Goal: Task Accomplishment & Management: Use online tool/utility

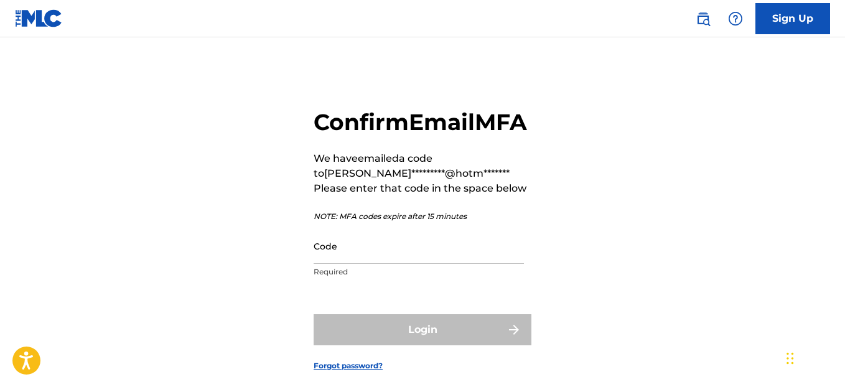
click at [408, 264] on input "Code" at bounding box center [419, 245] width 210 height 35
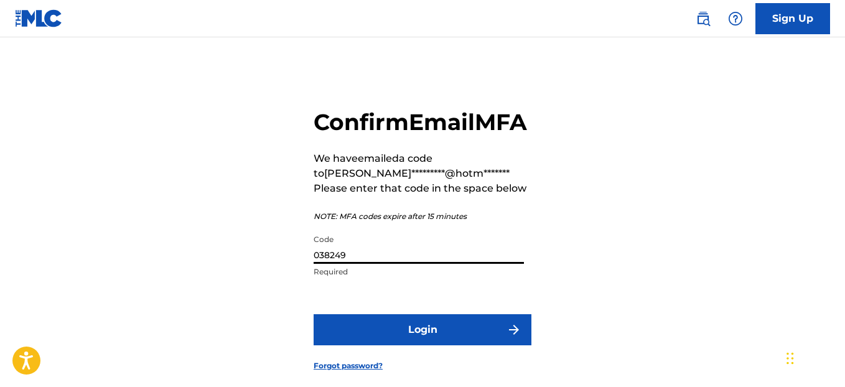
type input "038249"
click at [381, 345] on button "Login" at bounding box center [423, 329] width 218 height 31
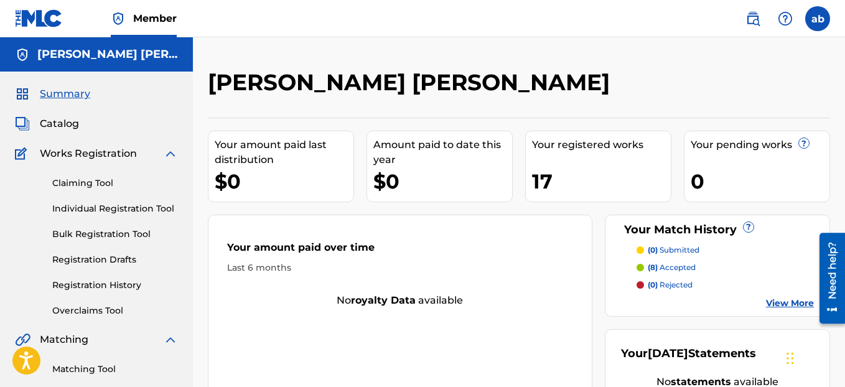
click at [108, 187] on link "Claiming Tool" at bounding box center [115, 183] width 126 height 13
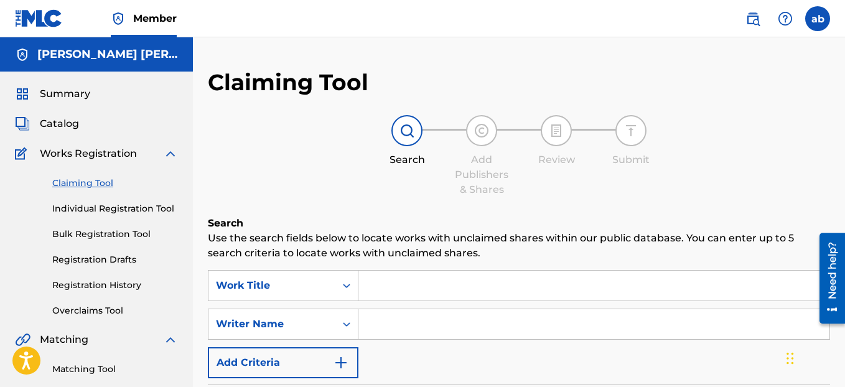
scroll to position [22, 0]
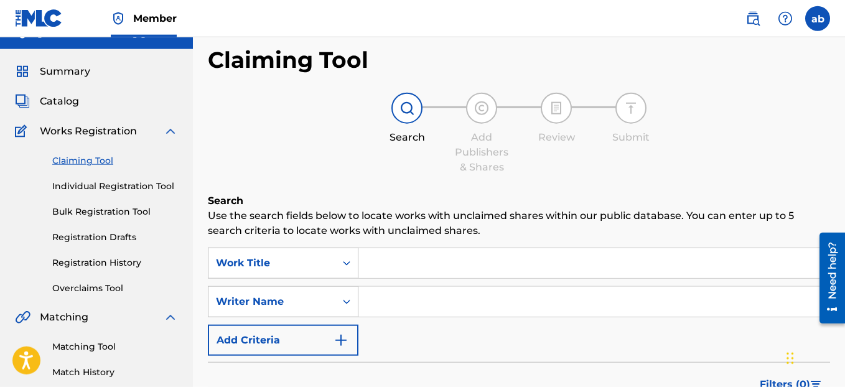
click at [109, 261] on link "Registration History" at bounding box center [115, 262] width 126 height 13
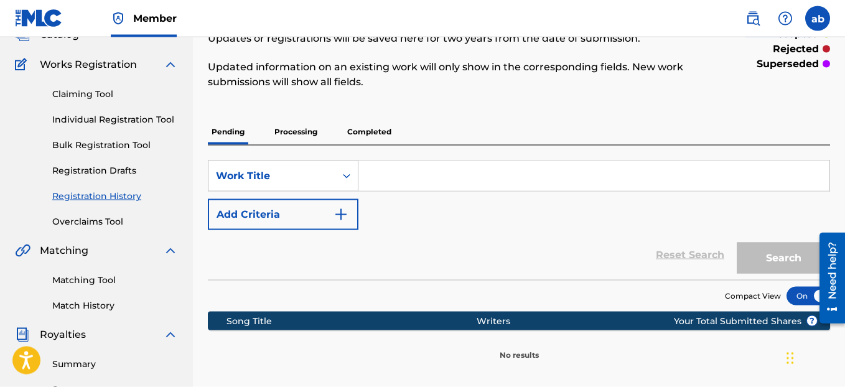
scroll to position [86, 0]
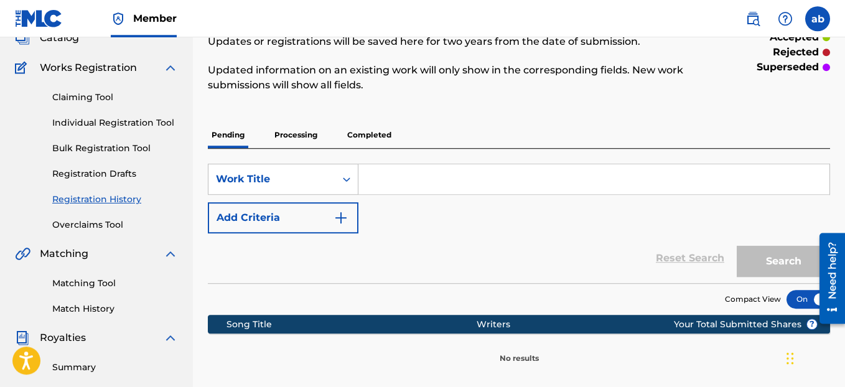
click at [83, 309] on link "Match History" at bounding box center [115, 308] width 126 height 13
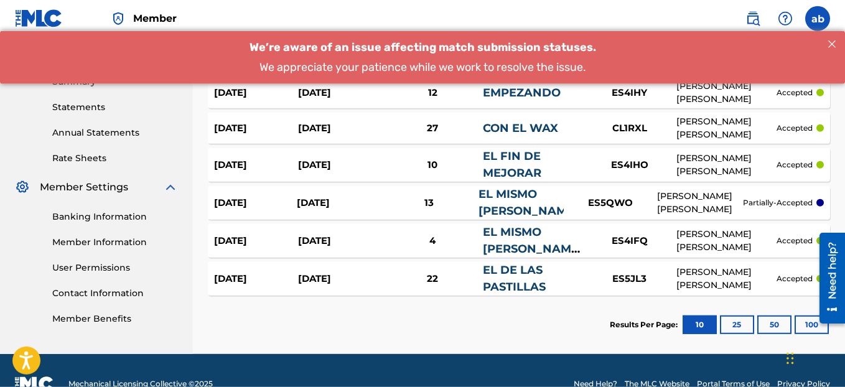
scroll to position [369, 0]
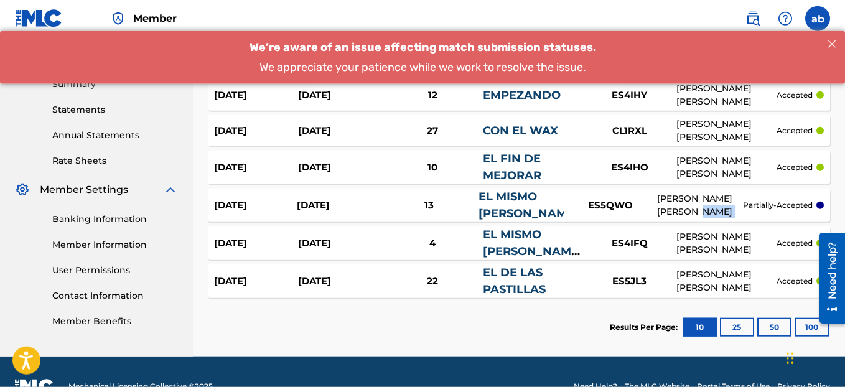
click at [743, 207] on div "[DATE] [DATE] 13 EL MISMO [PERSON_NAME] ES5QWO [PERSON_NAME] [PERSON_NAME] part…" at bounding box center [519, 205] width 622 height 34
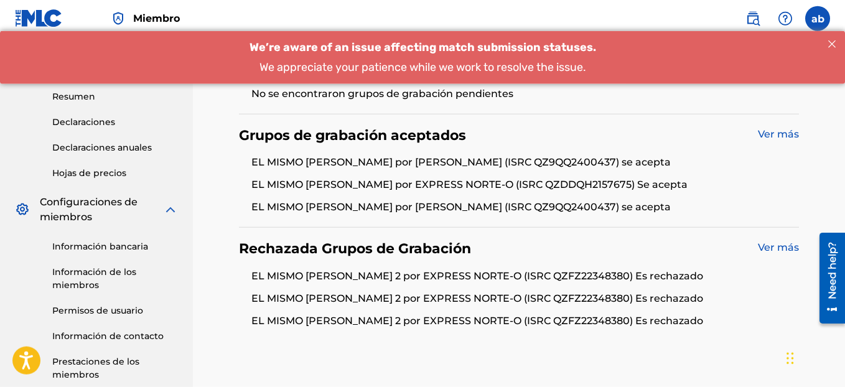
scroll to position [288, 0]
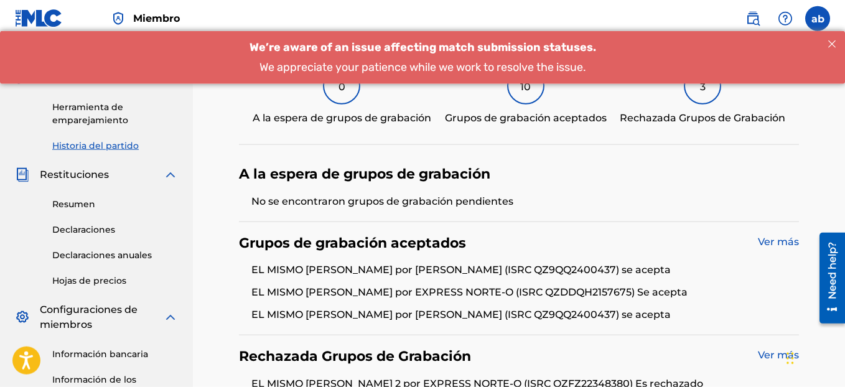
click at [770, 247] on link "Ver más" at bounding box center [778, 242] width 41 height 12
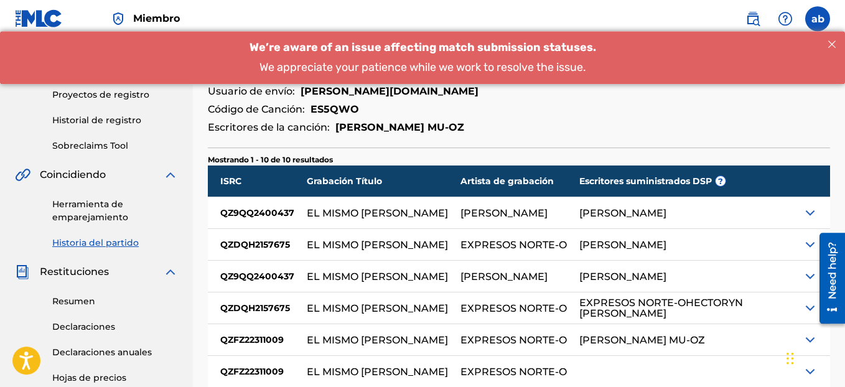
scroll to position [195, 0]
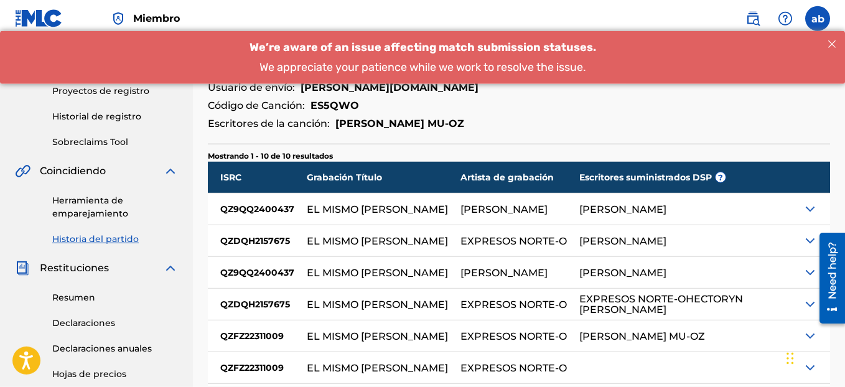
click at [93, 205] on link "Herramienta de emparejamiento" at bounding box center [115, 207] width 126 height 26
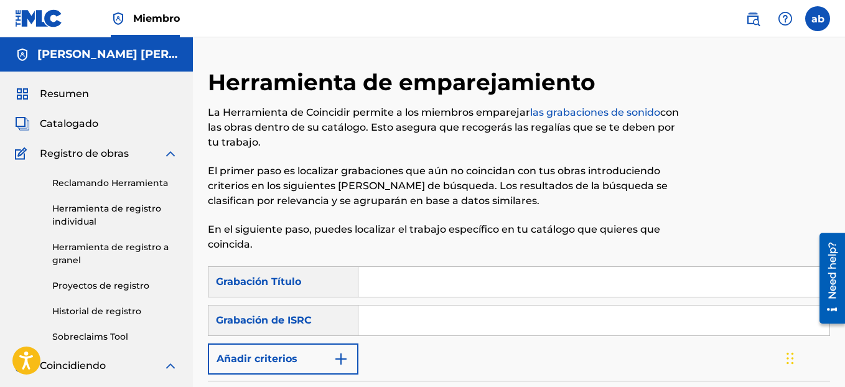
click at [100, 337] on link "Sobreclaims Tool" at bounding box center [115, 336] width 126 height 13
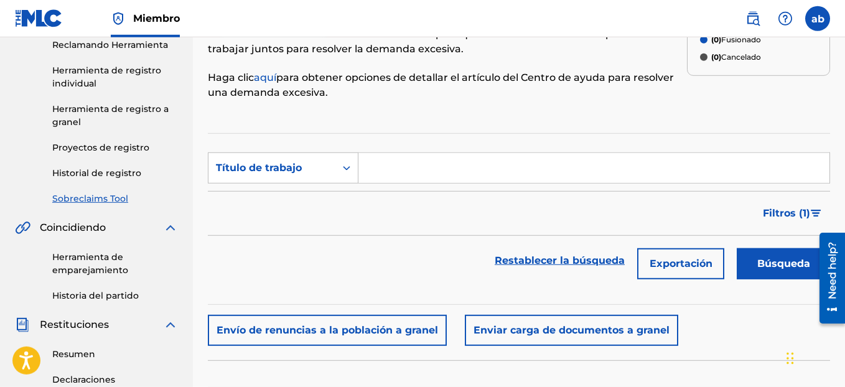
scroll to position [185, 0]
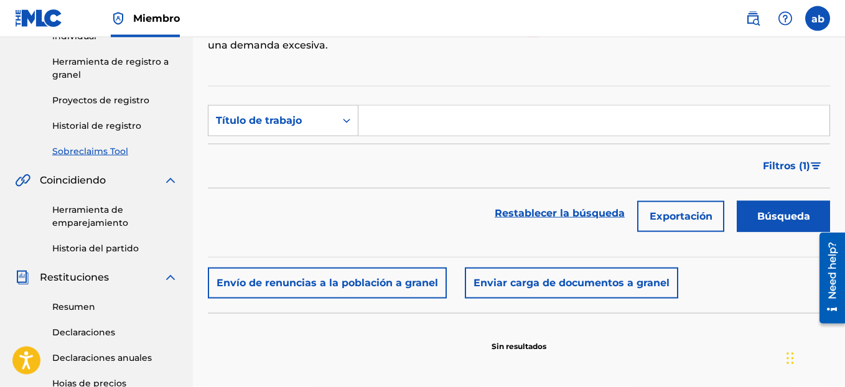
click at [100, 251] on link "Historia del partido" at bounding box center [115, 248] width 126 height 13
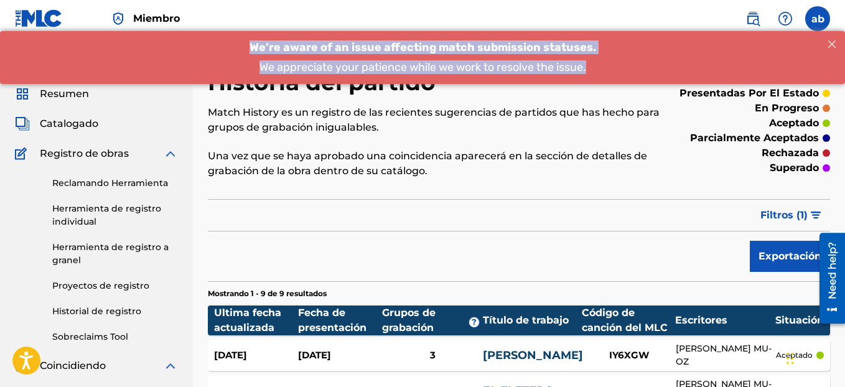
drag, startPoint x: 246, startPoint y: 50, endPoint x: 596, endPoint y: 68, distance: 350.1
click at [596, 68] on div "We’re aware of an issue affecting match submission statuses. We appreciate your…" at bounding box center [422, 56] width 845 height 53
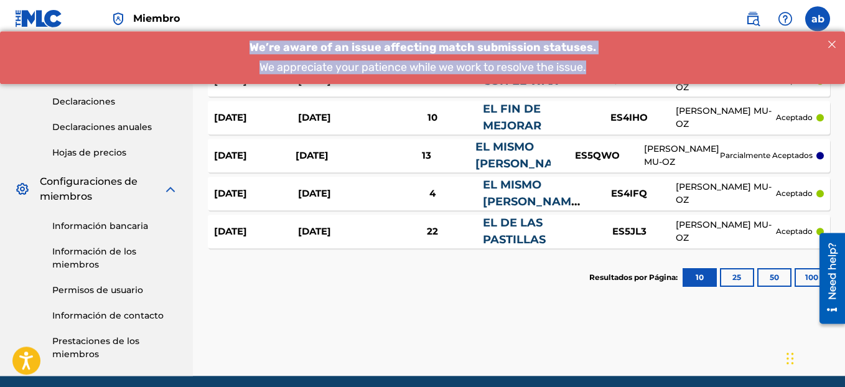
scroll to position [408, 0]
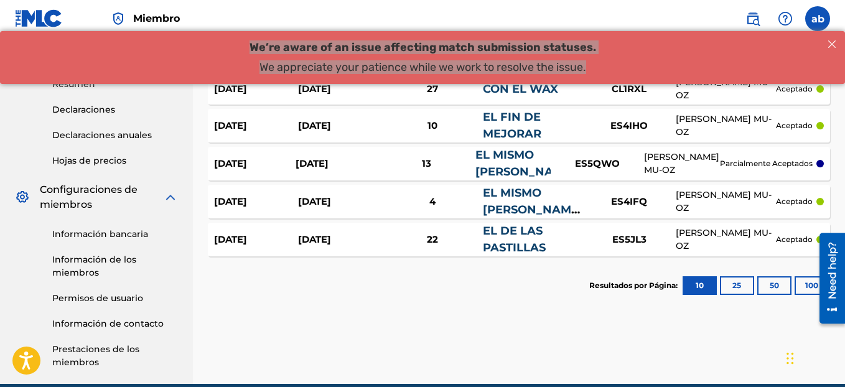
click at [738, 291] on button "25" at bounding box center [737, 285] width 34 height 19
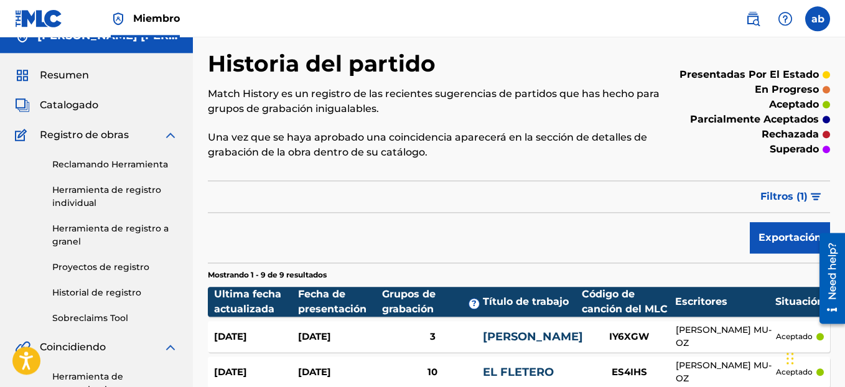
scroll to position [17, 0]
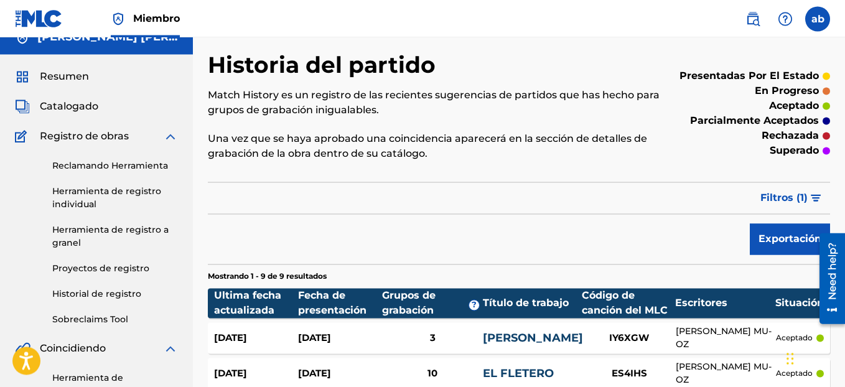
click at [77, 72] on span "Resumen" at bounding box center [64, 76] width 49 height 15
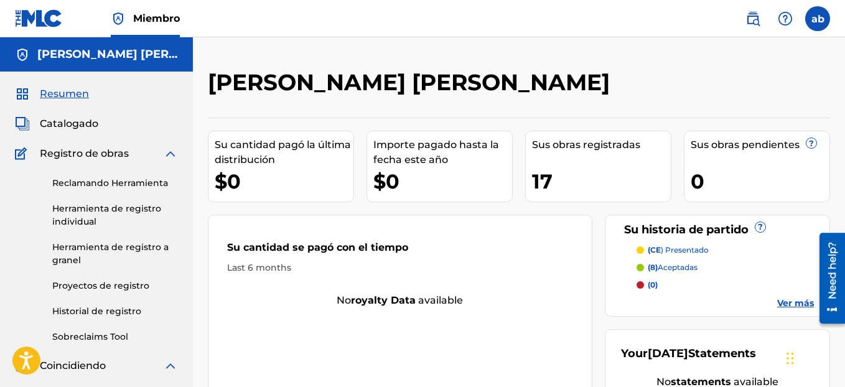
click at [252, 170] on div "$0" at bounding box center [284, 181] width 139 height 28
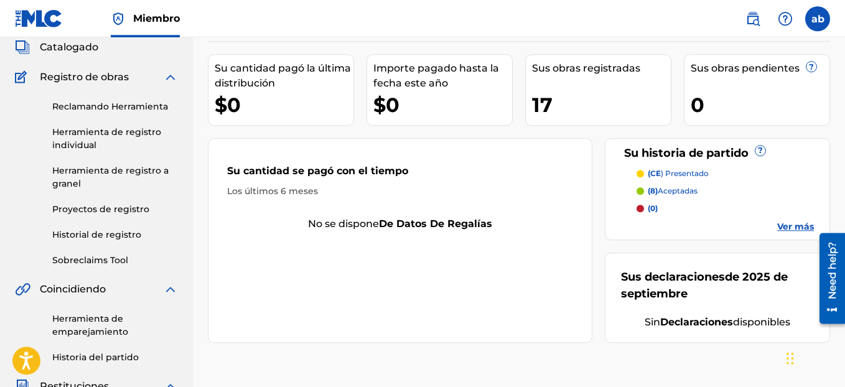
scroll to position [80, 0]
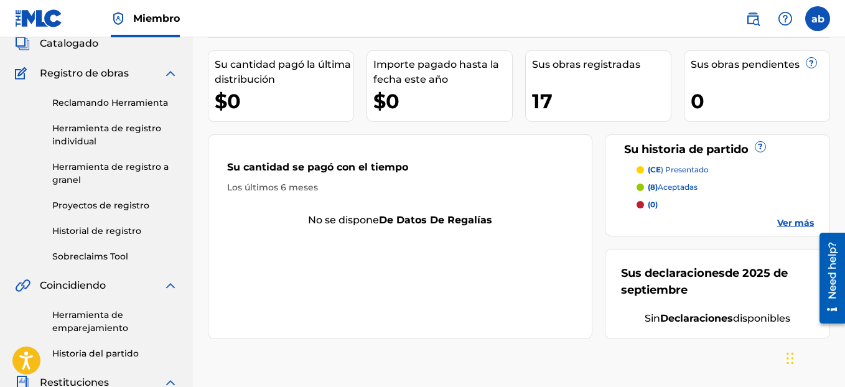
click at [799, 228] on link "Ver más" at bounding box center [795, 222] width 37 height 13
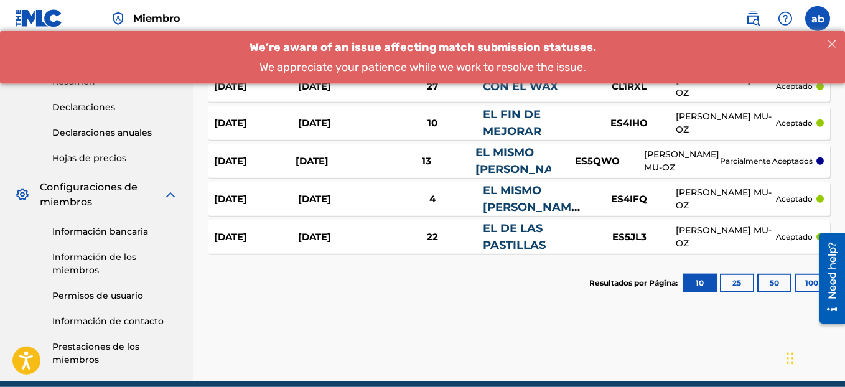
scroll to position [465, 0]
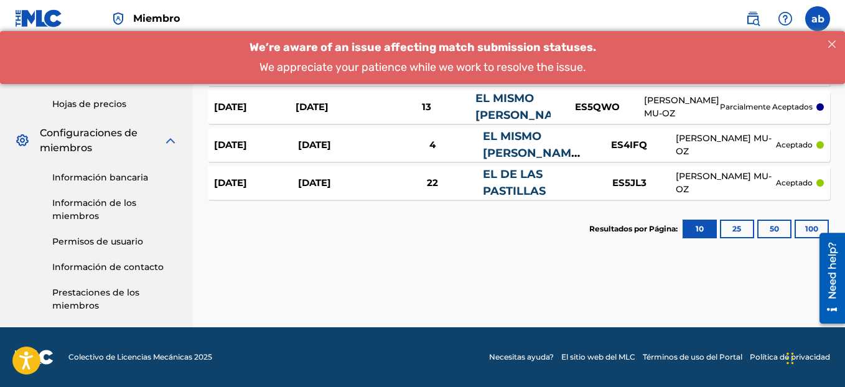
click at [134, 180] on link "Información bancaria" at bounding box center [115, 177] width 126 height 13
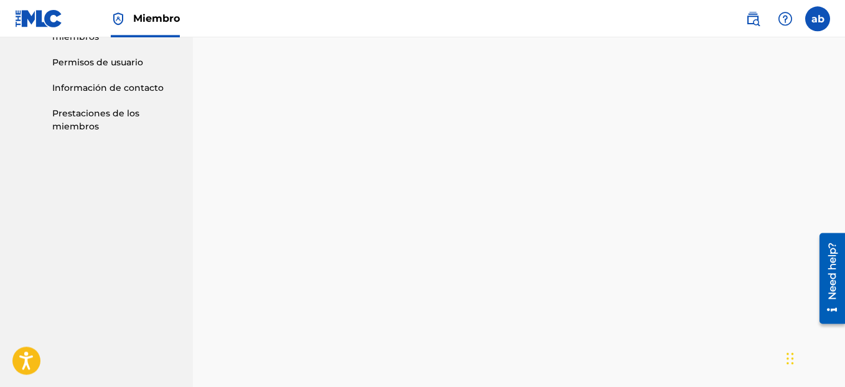
scroll to position [649, 0]
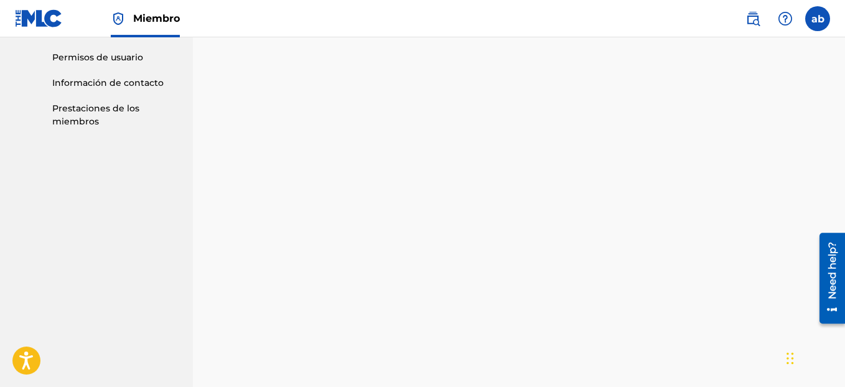
drag, startPoint x: 849, startPoint y: 177, endPoint x: 6, endPoint y: 91, distance: 847.3
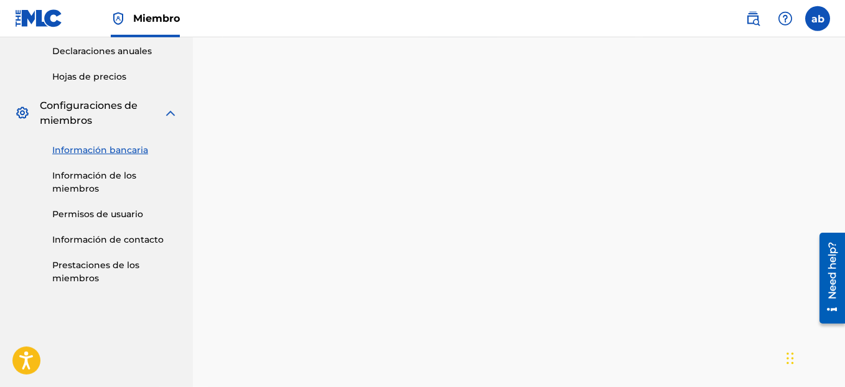
scroll to position [416, 0]
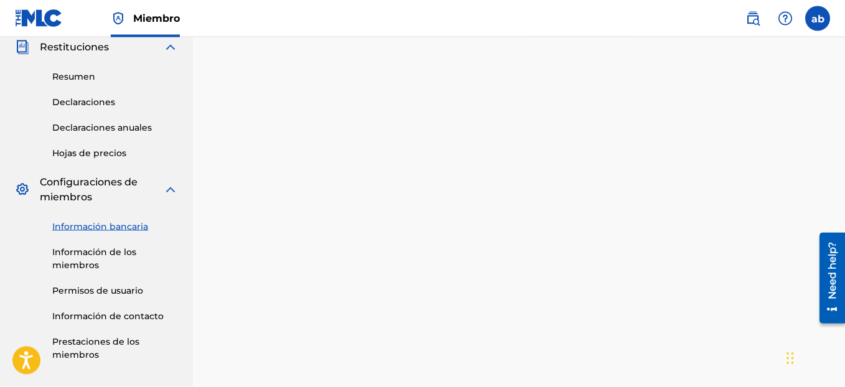
click at [115, 346] on link "Prestaciones de los miembros" at bounding box center [115, 348] width 126 height 26
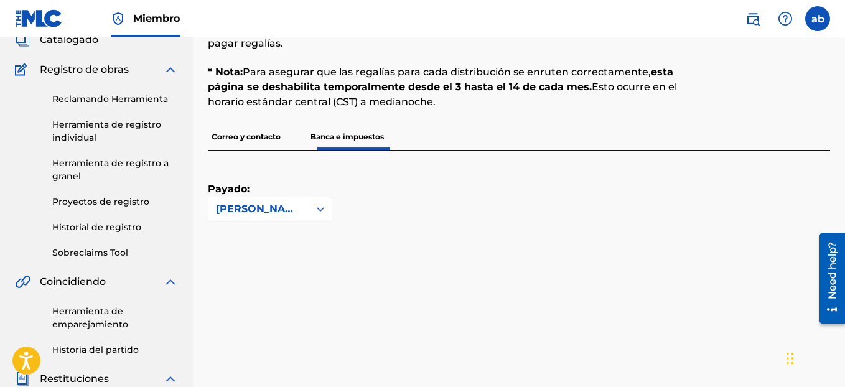
scroll to position [0, 0]
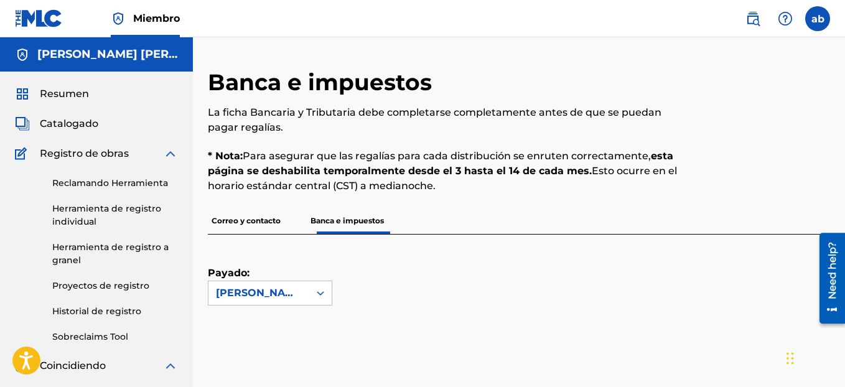
click at [174, 152] on img at bounding box center [170, 153] width 15 height 15
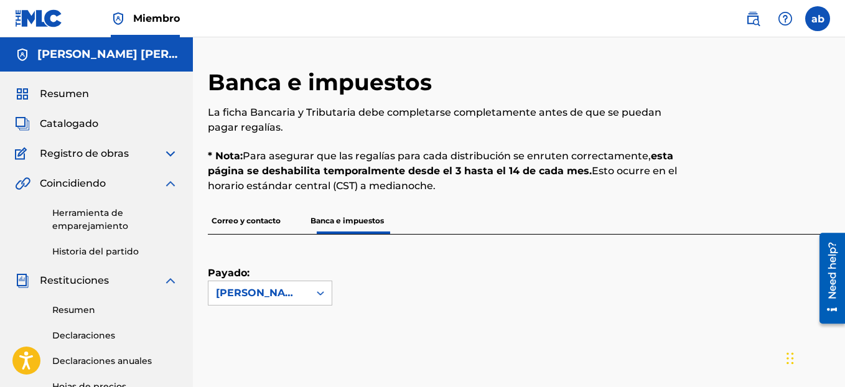
click at [97, 250] on link "Historia del partido" at bounding box center [115, 251] width 126 height 13
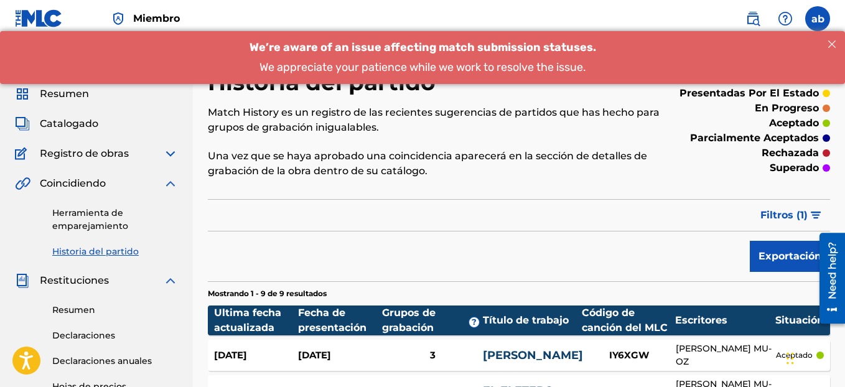
click at [171, 186] on img at bounding box center [170, 183] width 15 height 15
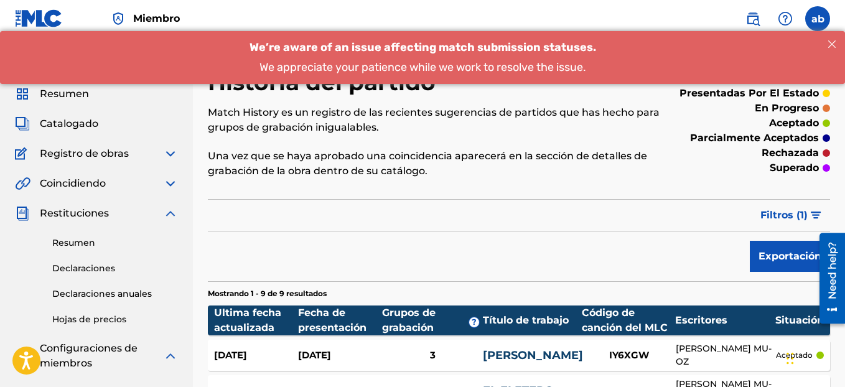
click at [179, 182] on div "Resumen Catalogado Registro de obras Reclamando Herramienta Herramienta de regi…" at bounding box center [96, 307] width 193 height 471
click at [172, 182] on img at bounding box center [170, 183] width 15 height 15
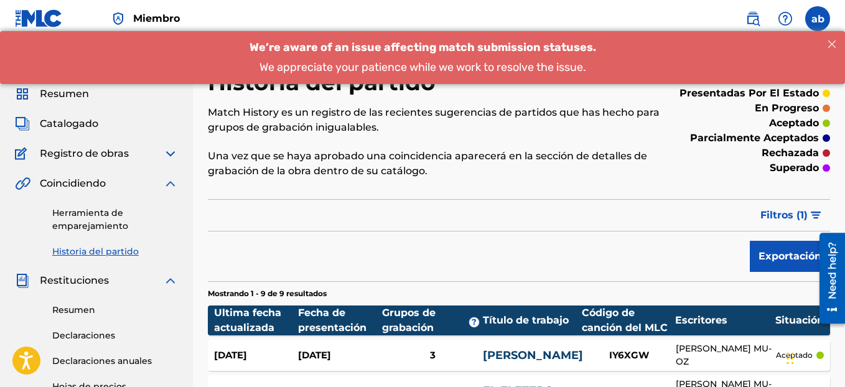
click at [106, 228] on link "Herramienta de emparejamiento" at bounding box center [115, 220] width 126 height 26
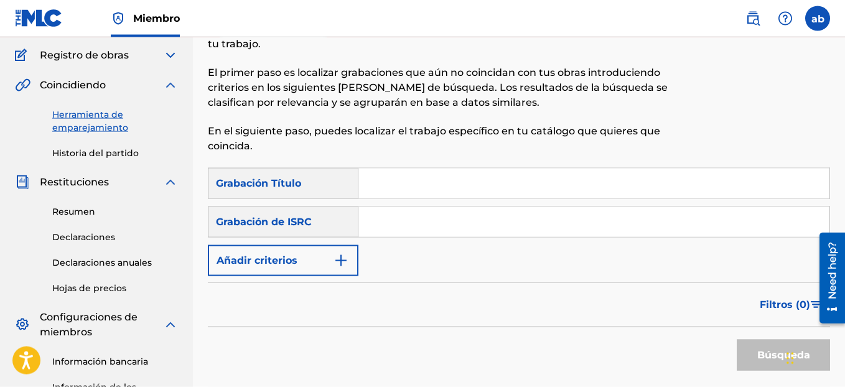
scroll to position [103, 0]
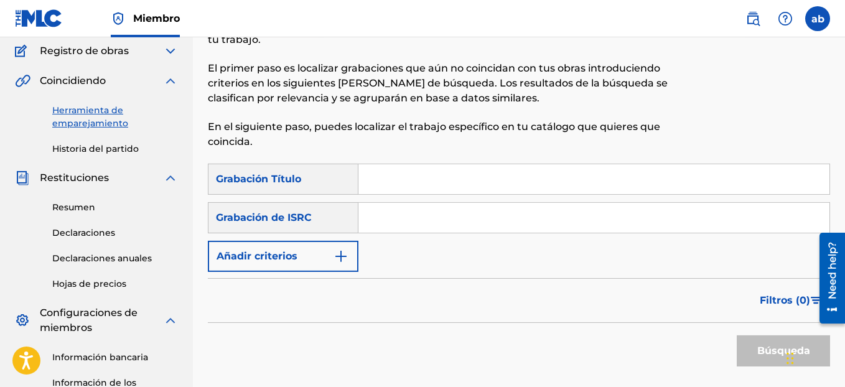
click at [352, 249] on button "Añadir criterios" at bounding box center [283, 256] width 151 height 31
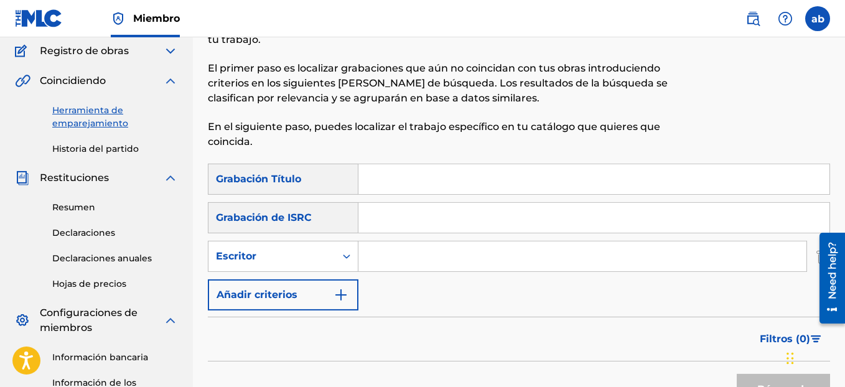
click at [373, 261] on input "Formulario de búsqueda" at bounding box center [582, 256] width 448 height 30
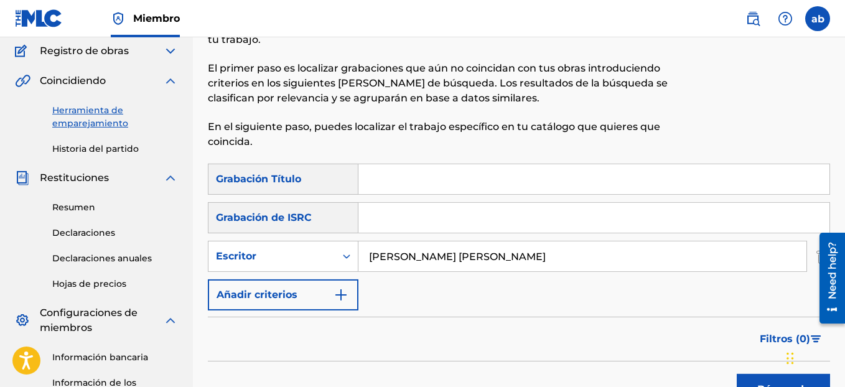
click at [768, 384] on button "Búsqueda" at bounding box center [783, 389] width 93 height 31
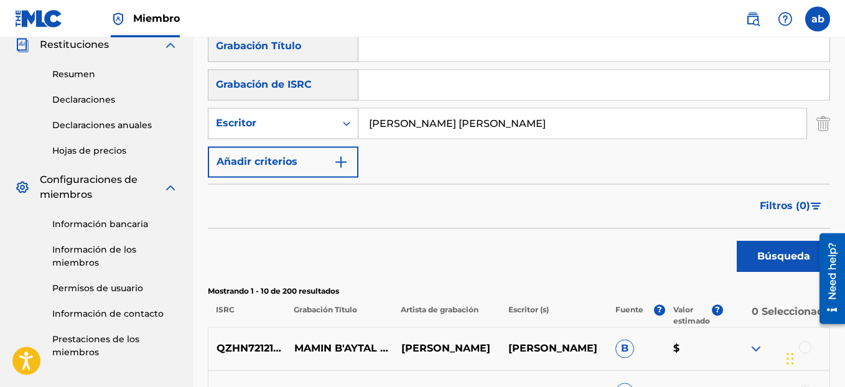
scroll to position [234, 0]
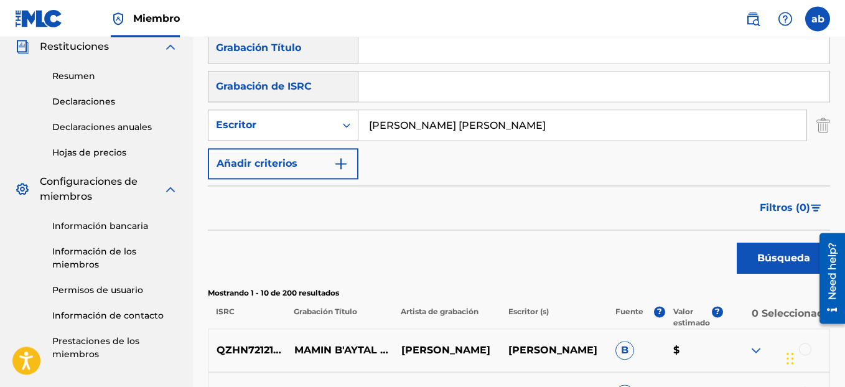
click at [468, 126] on input "[PERSON_NAME] [PERSON_NAME]" at bounding box center [582, 125] width 448 height 30
type input "[PERSON_NAME] [PERSON_NAME] [PERSON_NAME]"
click at [779, 254] on button "Búsqueda" at bounding box center [783, 258] width 93 height 31
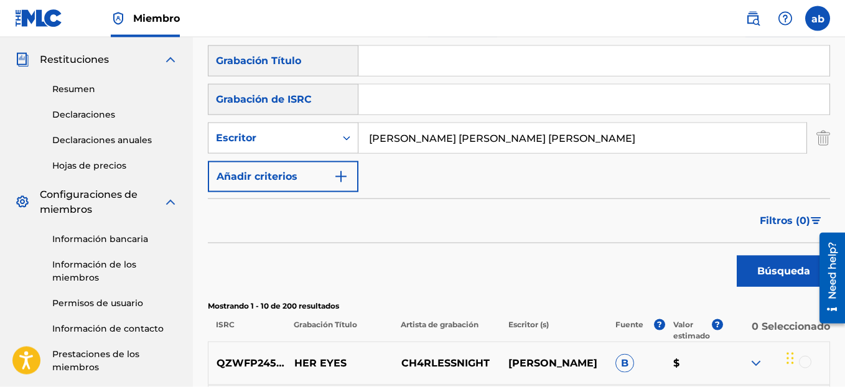
scroll to position [305, 0]
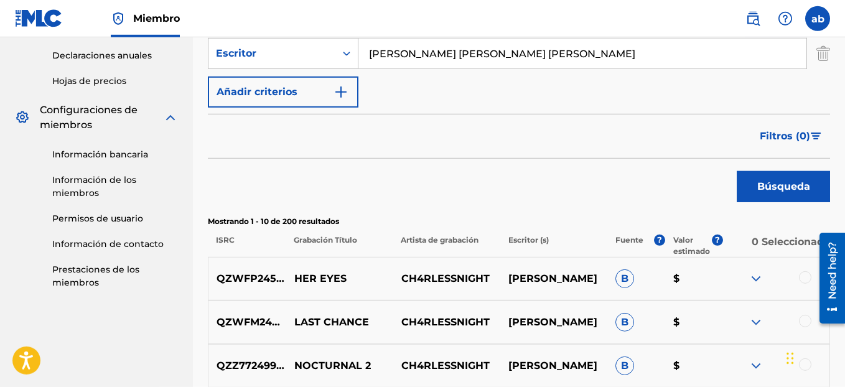
click at [94, 155] on link "Información bancaria" at bounding box center [115, 154] width 126 height 13
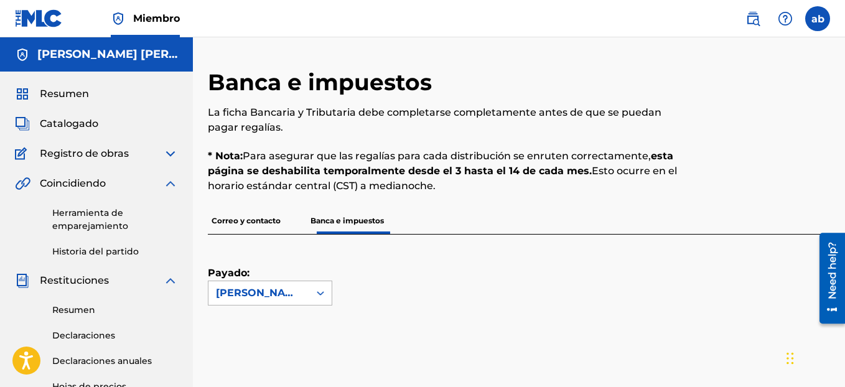
click at [322, 299] on icon at bounding box center [320, 293] width 12 height 12
click at [269, 226] on p "Correo y contacto" at bounding box center [246, 221] width 77 height 26
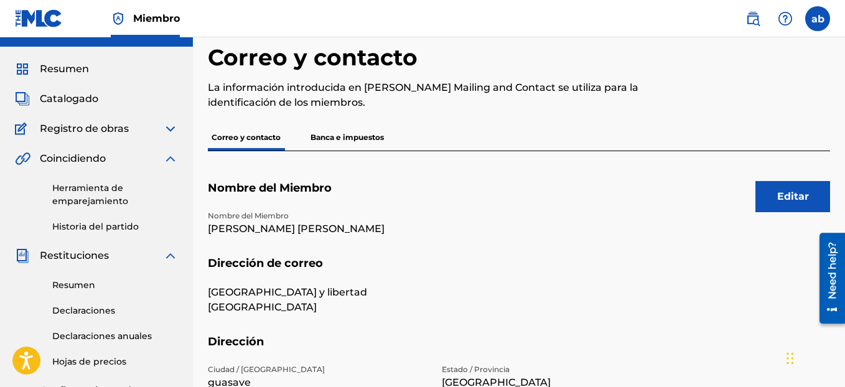
scroll to position [22, 0]
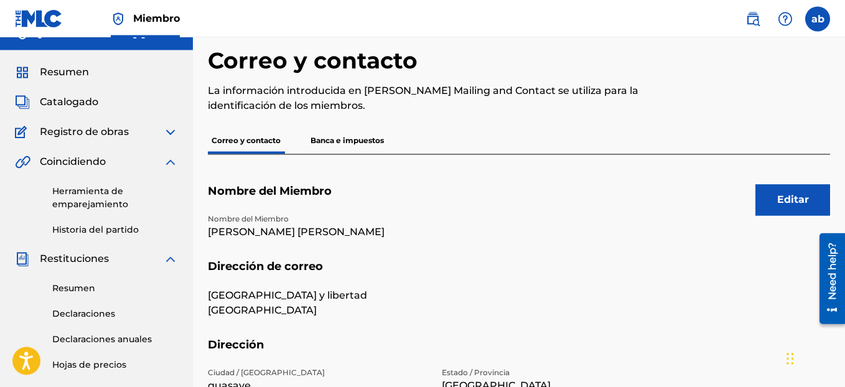
click at [370, 137] on p "Banca e impuestos" at bounding box center [347, 141] width 81 height 26
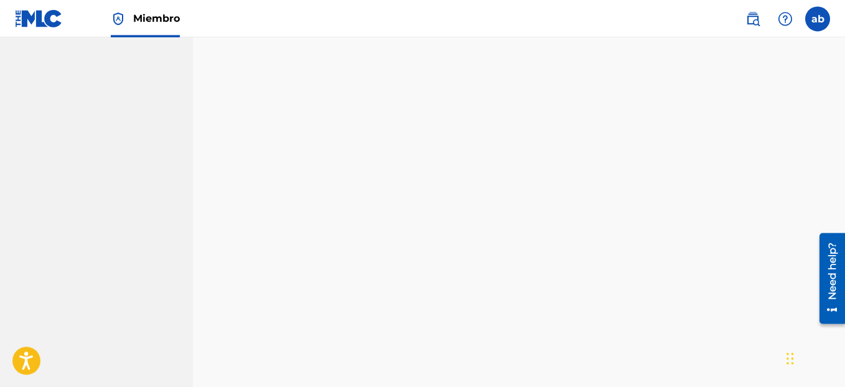
scroll to position [677, 0]
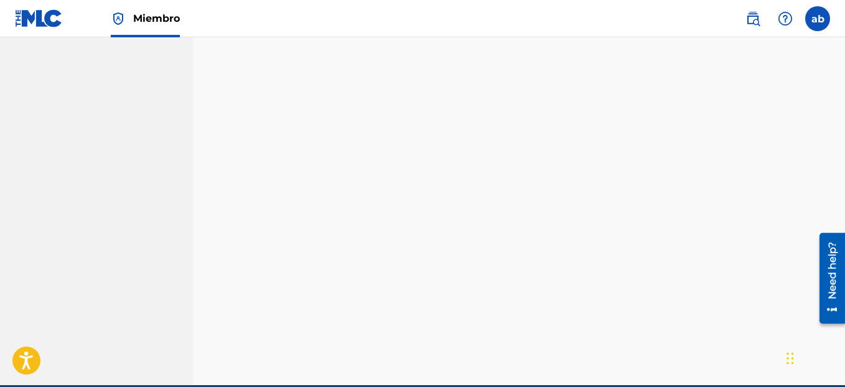
drag, startPoint x: 842, startPoint y: 207, endPoint x: 840, endPoint y: 165, distance: 42.3
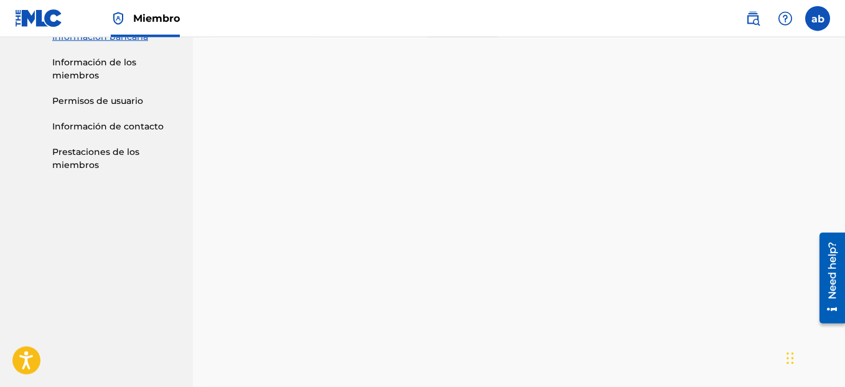
scroll to position [420, 0]
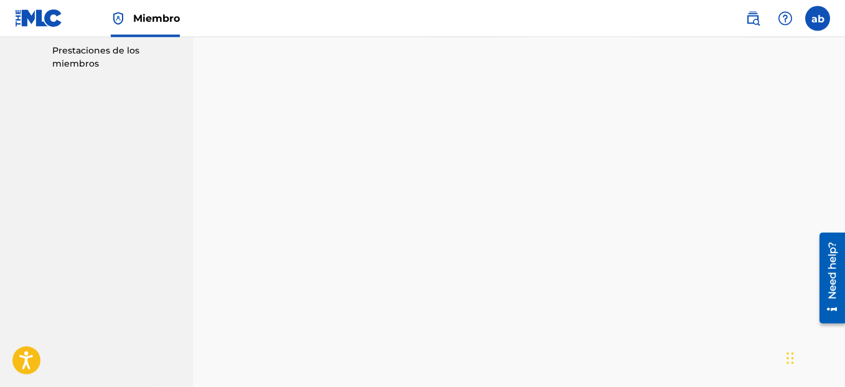
drag, startPoint x: 849, startPoint y: 238, endPoint x: 34, endPoint y: 50, distance: 836.7
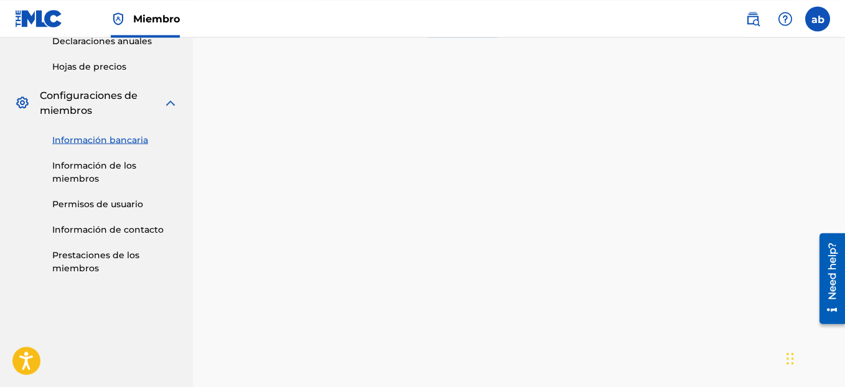
drag, startPoint x: 849, startPoint y: 225, endPoint x: 848, endPoint y: 204, distance: 21.2
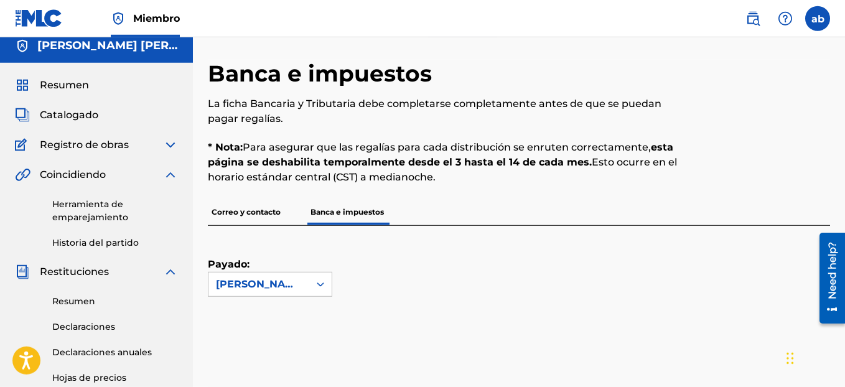
scroll to position [0, 0]
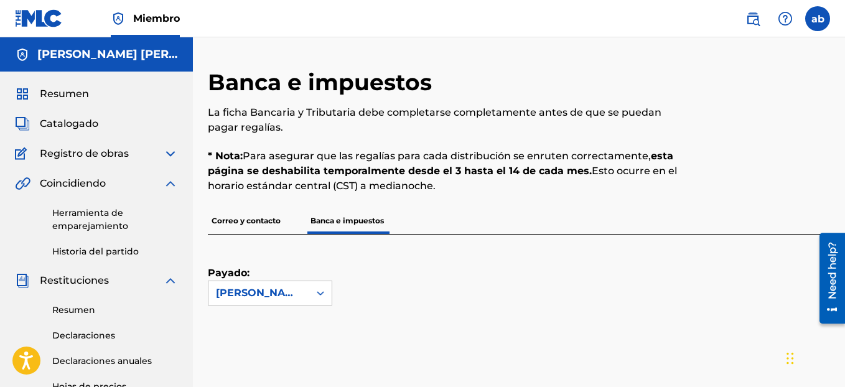
click at [159, 162] on div "Resumen Catalogado Registro de obras Reclamando Herramienta Herramienta de regi…" at bounding box center [96, 341] width 193 height 538
click at [167, 157] on img at bounding box center [170, 153] width 15 height 15
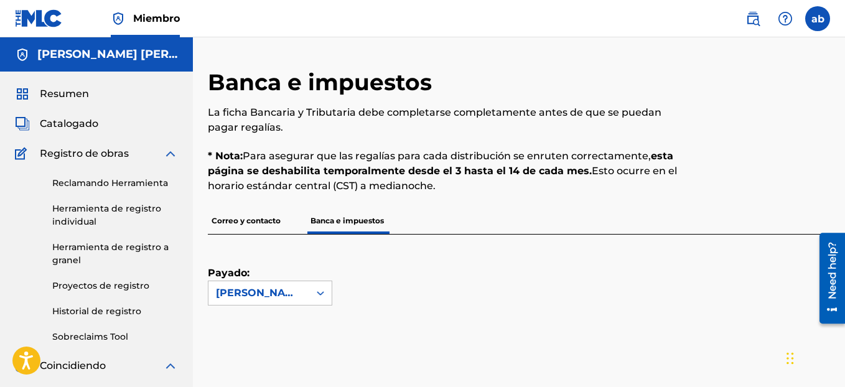
click at [159, 167] on div "Reclamando Herramienta Herramienta de registro individual Herramienta de regist…" at bounding box center [96, 252] width 163 height 182
click at [174, 158] on img at bounding box center [170, 153] width 15 height 15
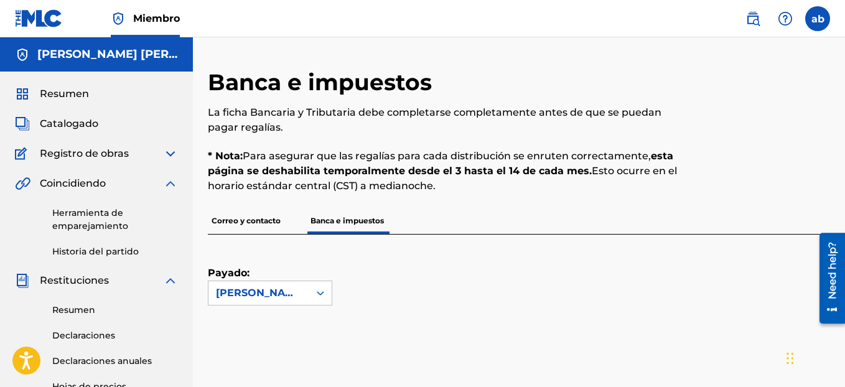
click at [93, 215] on link "Herramienta de emparejamiento" at bounding box center [115, 220] width 126 height 26
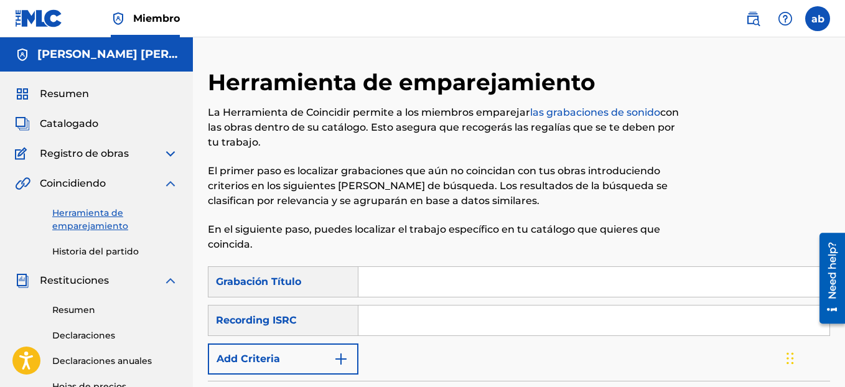
click at [340, 312] on div "Recording ISRC" at bounding box center [283, 320] width 151 height 31
click at [345, 351] on img "Formulario de búsqueda" at bounding box center [340, 358] width 15 height 15
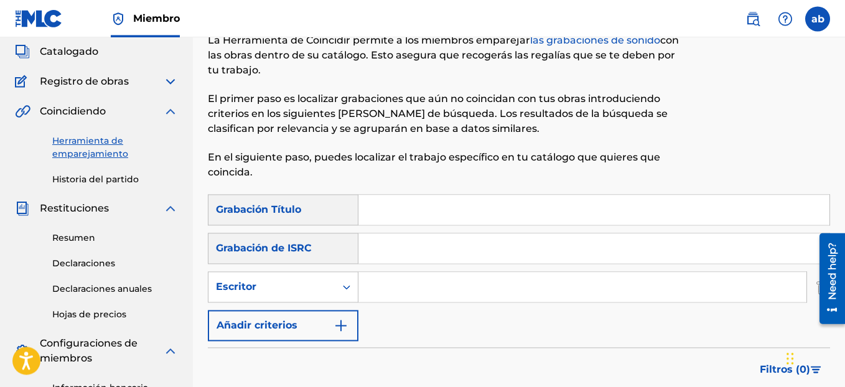
drag, startPoint x: 849, startPoint y: 184, endPoint x: 14, endPoint y: 10, distance: 853.3
click at [404, 295] on input "Formulario de búsqueda" at bounding box center [582, 286] width 448 height 30
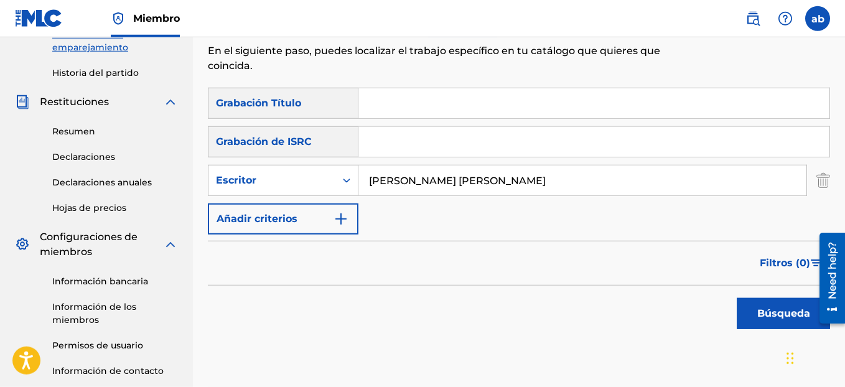
scroll to position [181, 0]
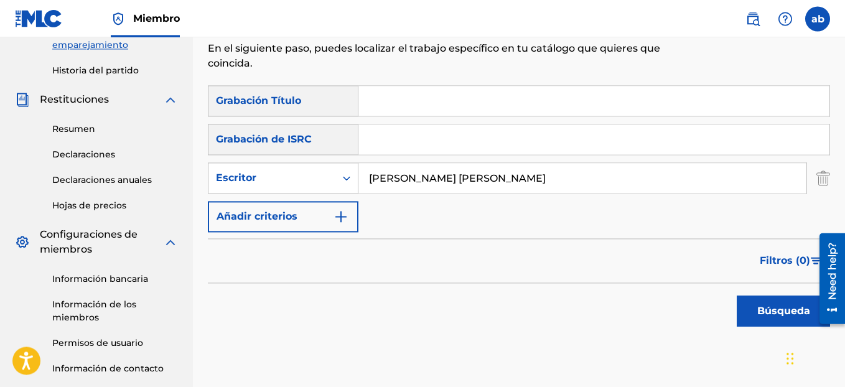
click at [779, 320] on button "Búsqueda" at bounding box center [783, 310] width 93 height 31
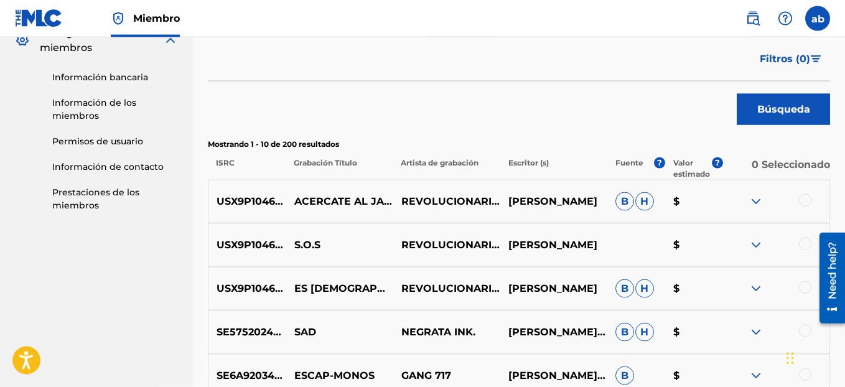
scroll to position [386, 0]
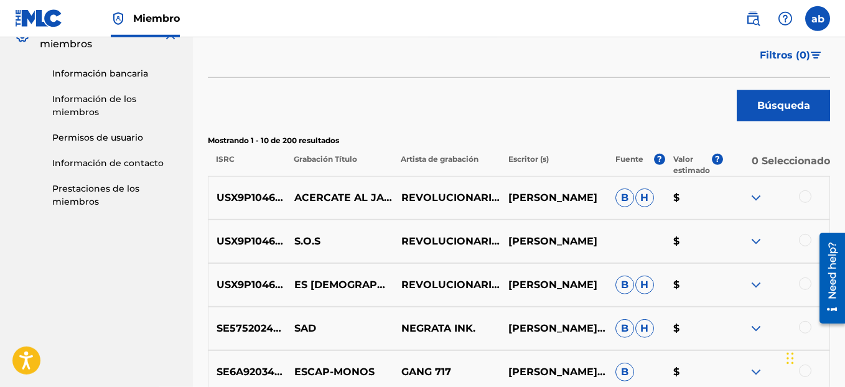
click at [495, 195] on p "REVOLUCIONARIOS" at bounding box center [446, 197] width 107 height 15
click at [557, 194] on p "[PERSON_NAME]" at bounding box center [553, 197] width 107 height 15
click at [752, 194] on img at bounding box center [755, 197] width 15 height 15
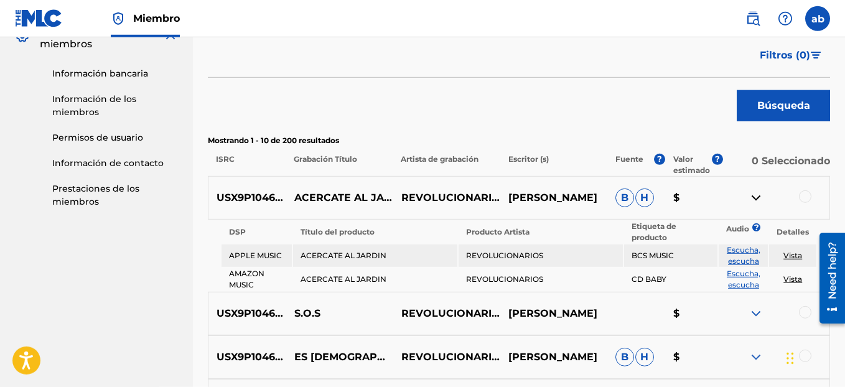
click at [752, 194] on img at bounding box center [755, 197] width 15 height 15
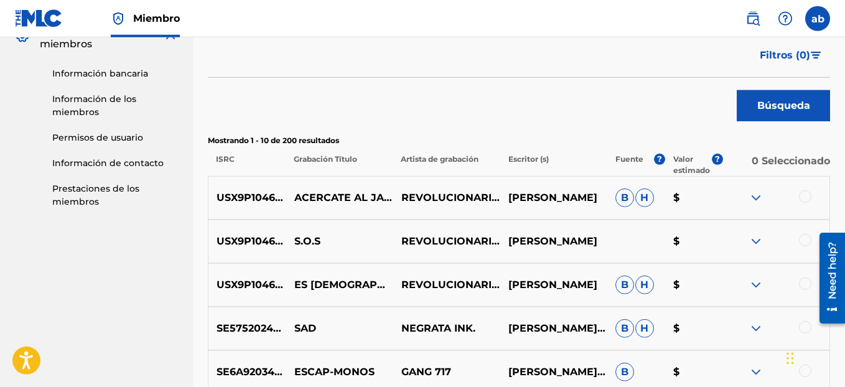
click at [570, 242] on p "[PERSON_NAME]" at bounding box center [553, 241] width 107 height 15
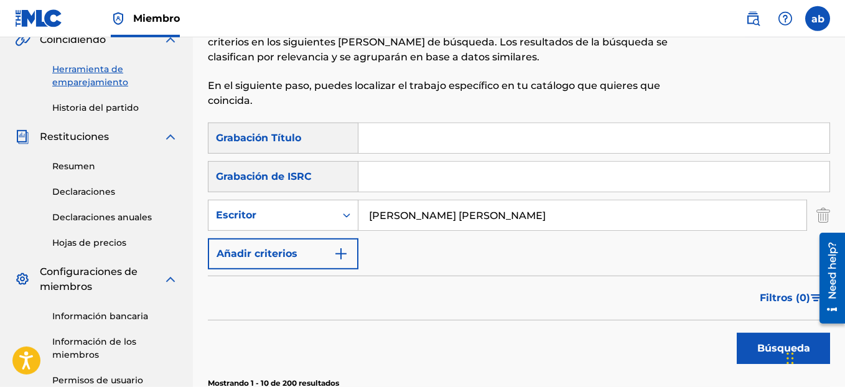
scroll to position [142, 0]
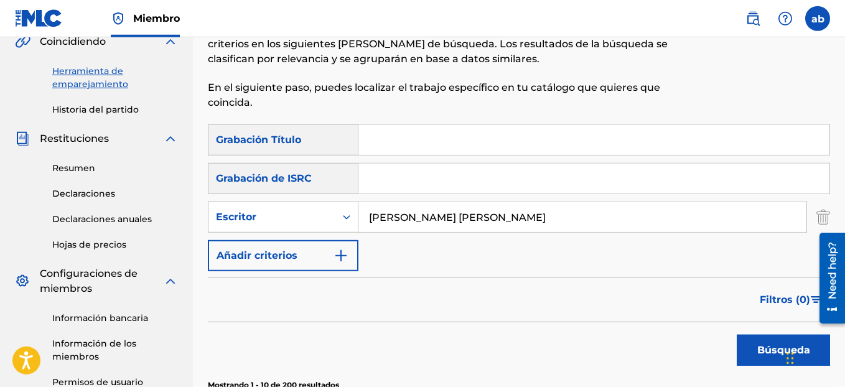
click at [404, 214] on input "[PERSON_NAME] [PERSON_NAME]" at bounding box center [582, 217] width 448 height 30
click at [407, 214] on input "[PERSON_NAME] [PERSON_NAME]" at bounding box center [582, 217] width 448 height 30
type input "[PERSON_NAME] [PERSON_NAME]"
click at [765, 360] on button "Búsqueda" at bounding box center [783, 350] width 93 height 31
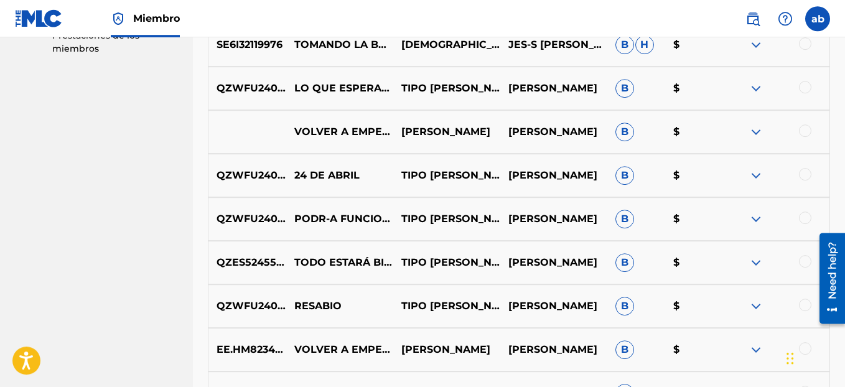
scroll to position [764, 0]
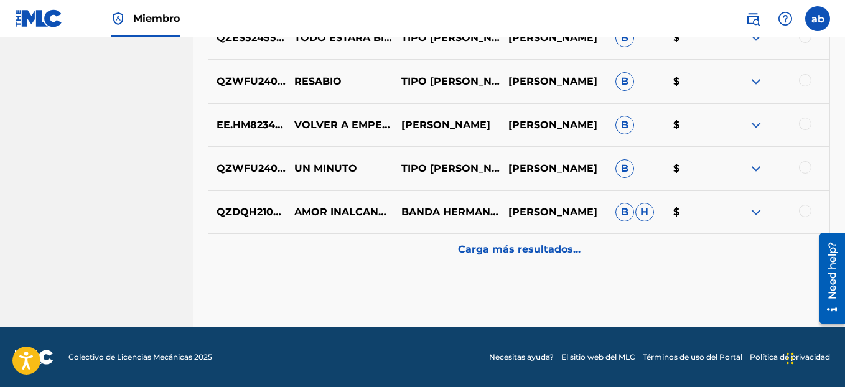
click at [523, 256] on p "Carga más resultados..." at bounding box center [519, 249] width 123 height 15
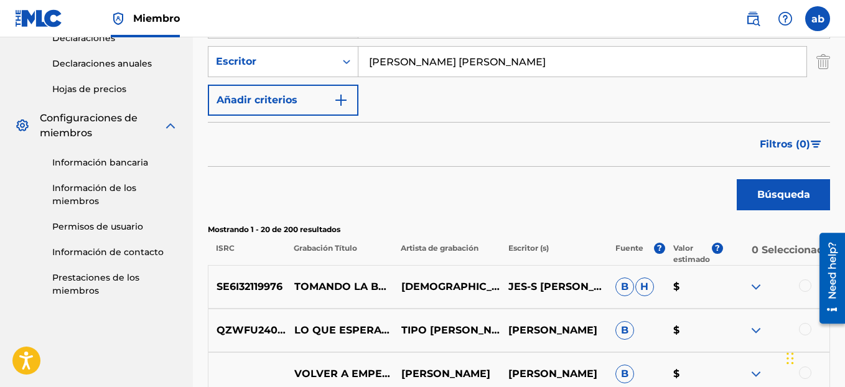
scroll to position [322, 0]
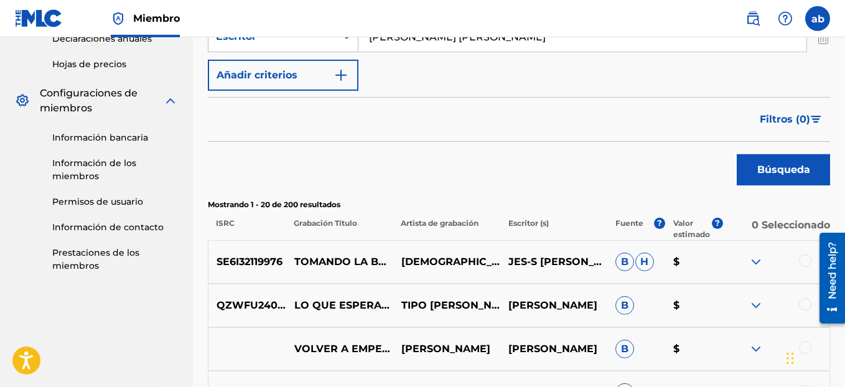
click at [108, 140] on link "Información bancaria" at bounding box center [115, 137] width 126 height 13
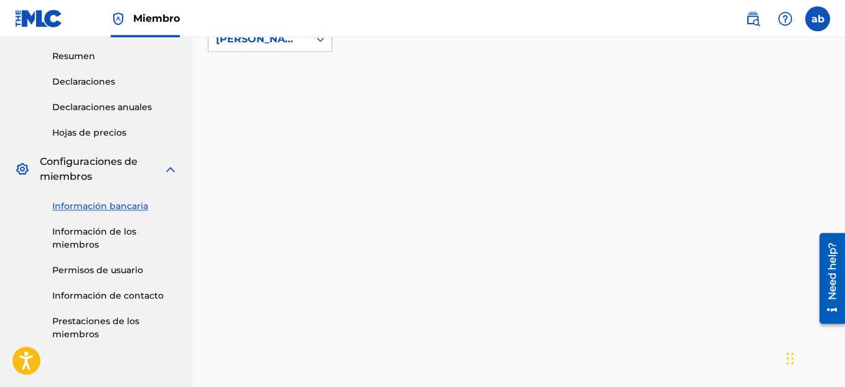
scroll to position [177, 0]
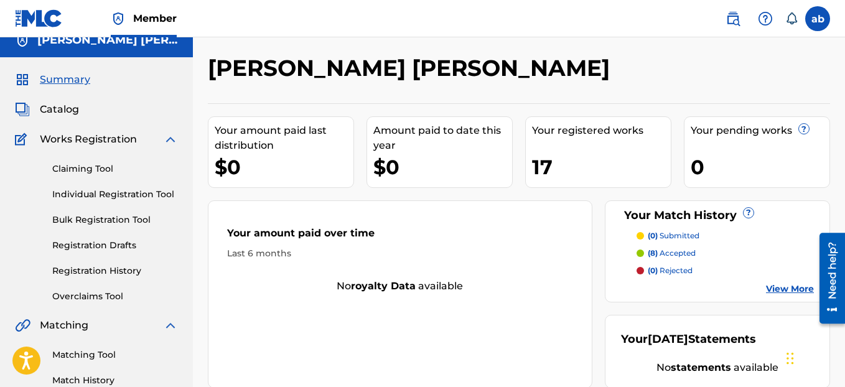
scroll to position [9, 0]
